Goal: Go to known website: Access a specific website the user already knows

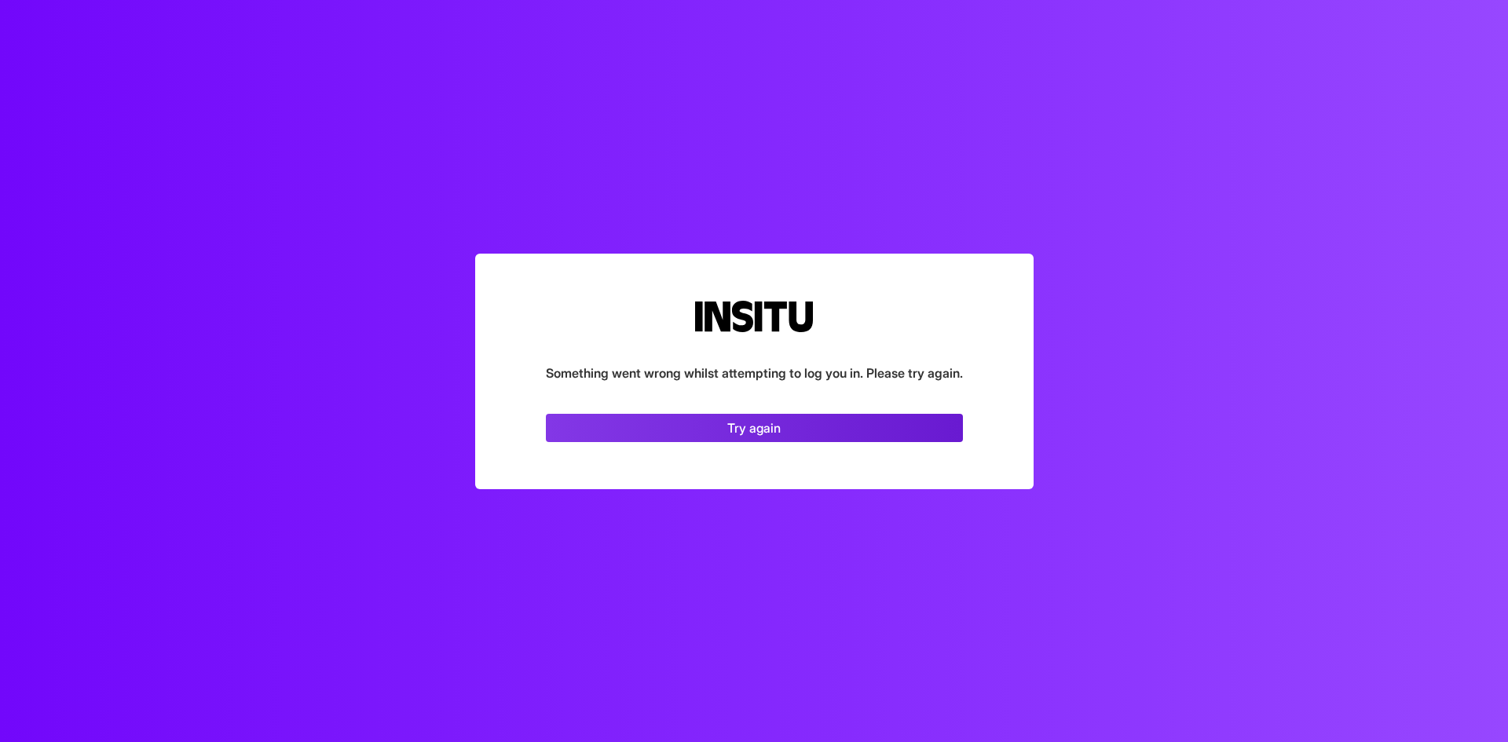
click at [868, 409] on div "Something went wrong whilst attempting to log you in. Please try again. Try aga…" at bounding box center [754, 372] width 558 height 236
click at [862, 420] on link "Try again" at bounding box center [754, 428] width 417 height 28
click at [765, 431] on link "Try again" at bounding box center [754, 428] width 417 height 28
